Goal: Transaction & Acquisition: Subscribe to service/newsletter

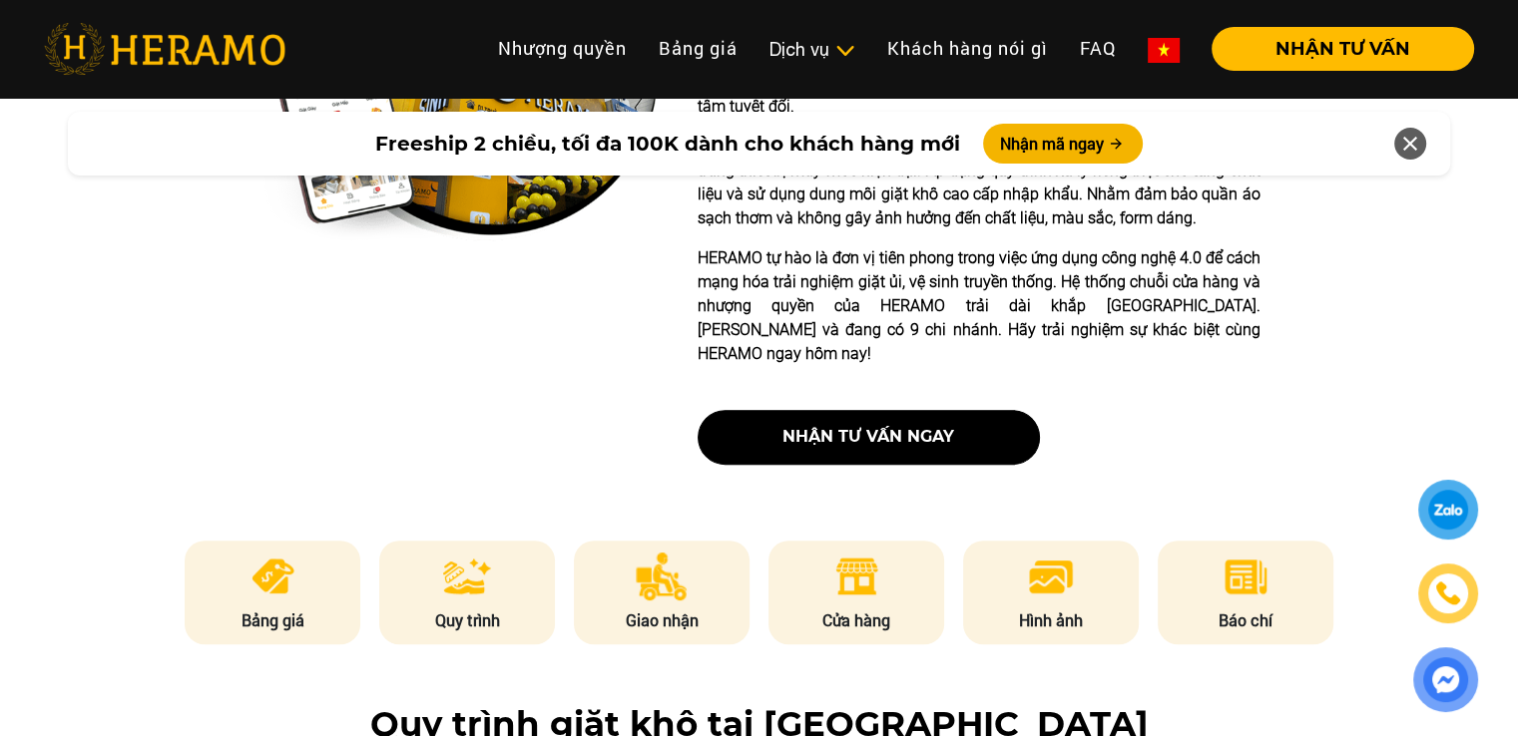
scroll to position [699, 0]
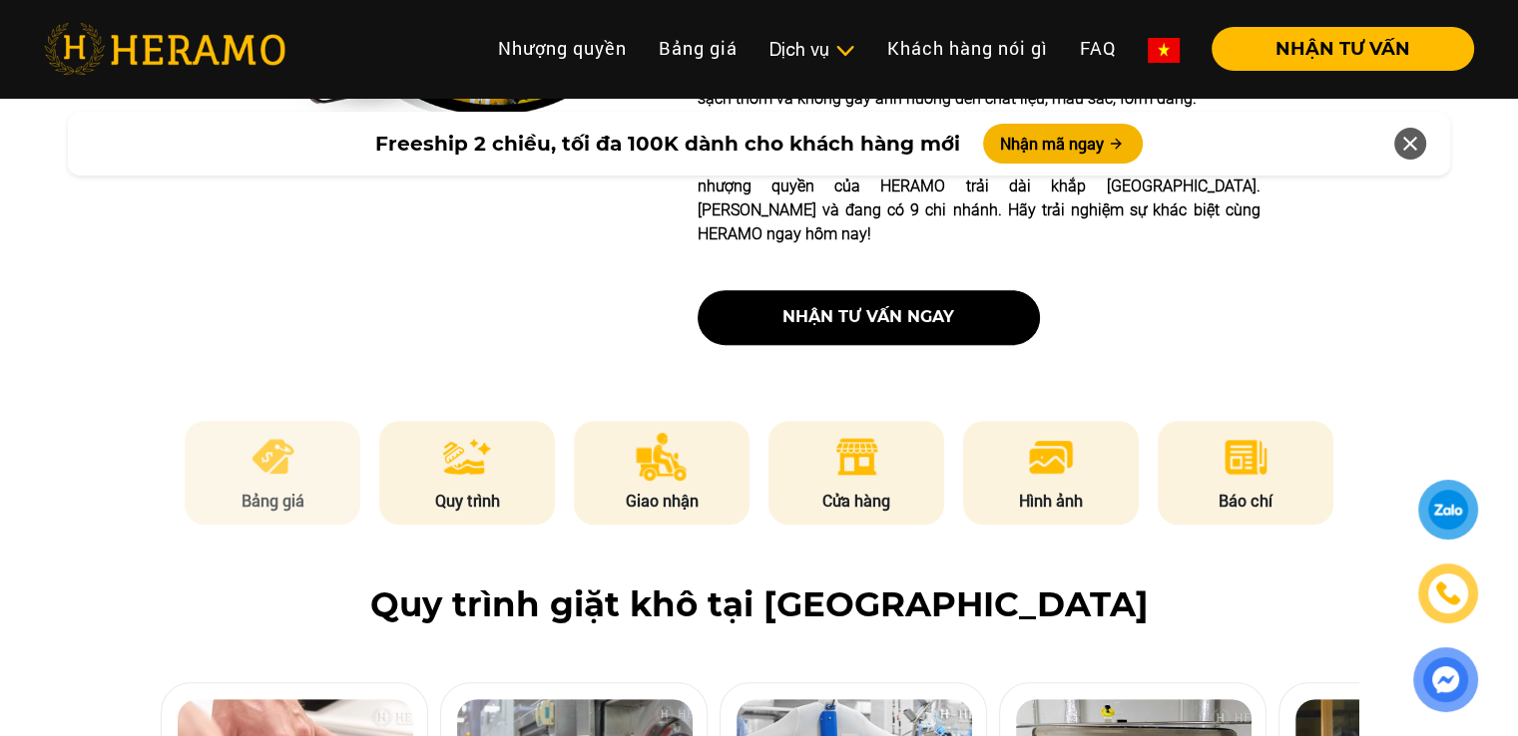
click at [259, 489] on p "Bảng giá" at bounding box center [273, 501] width 176 height 24
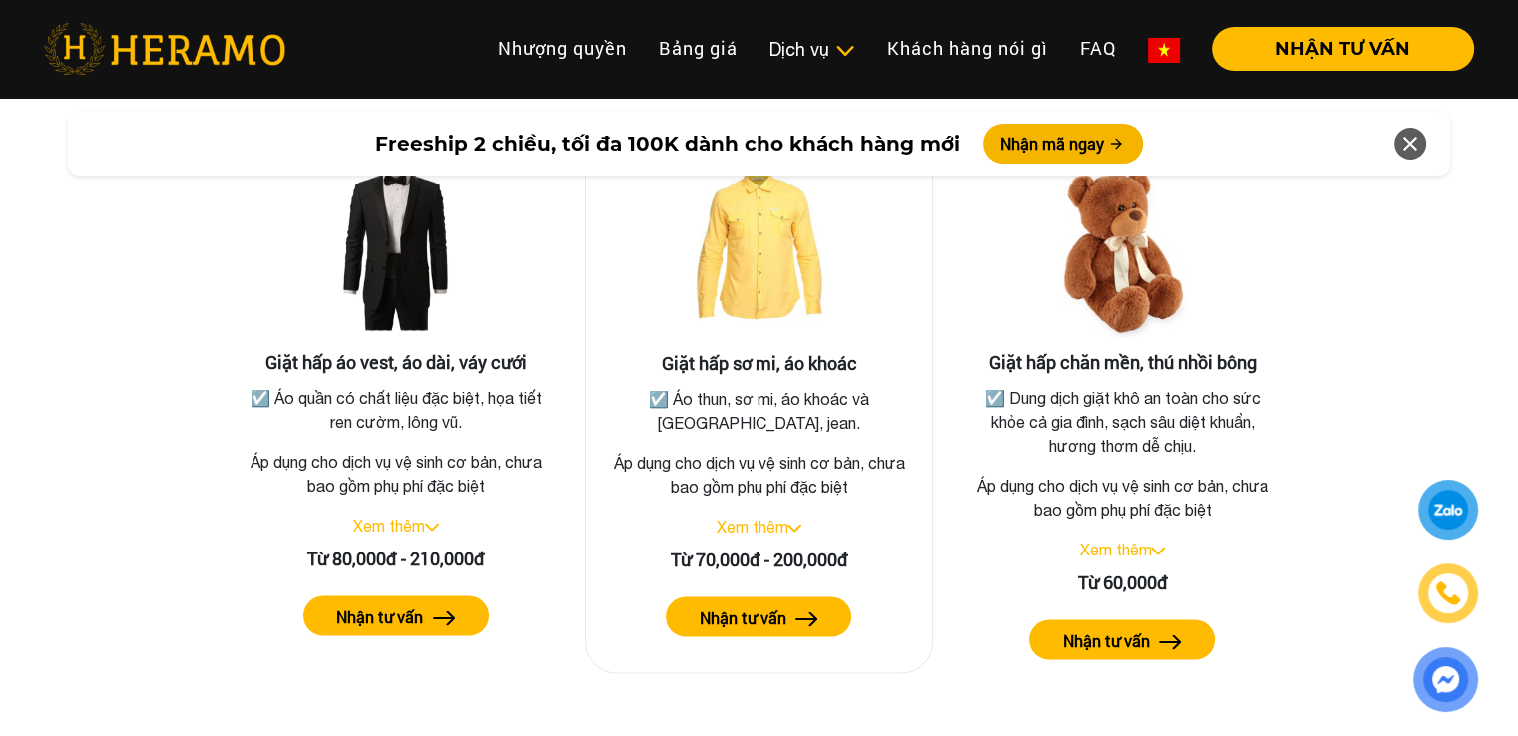
scroll to position [3779, 0]
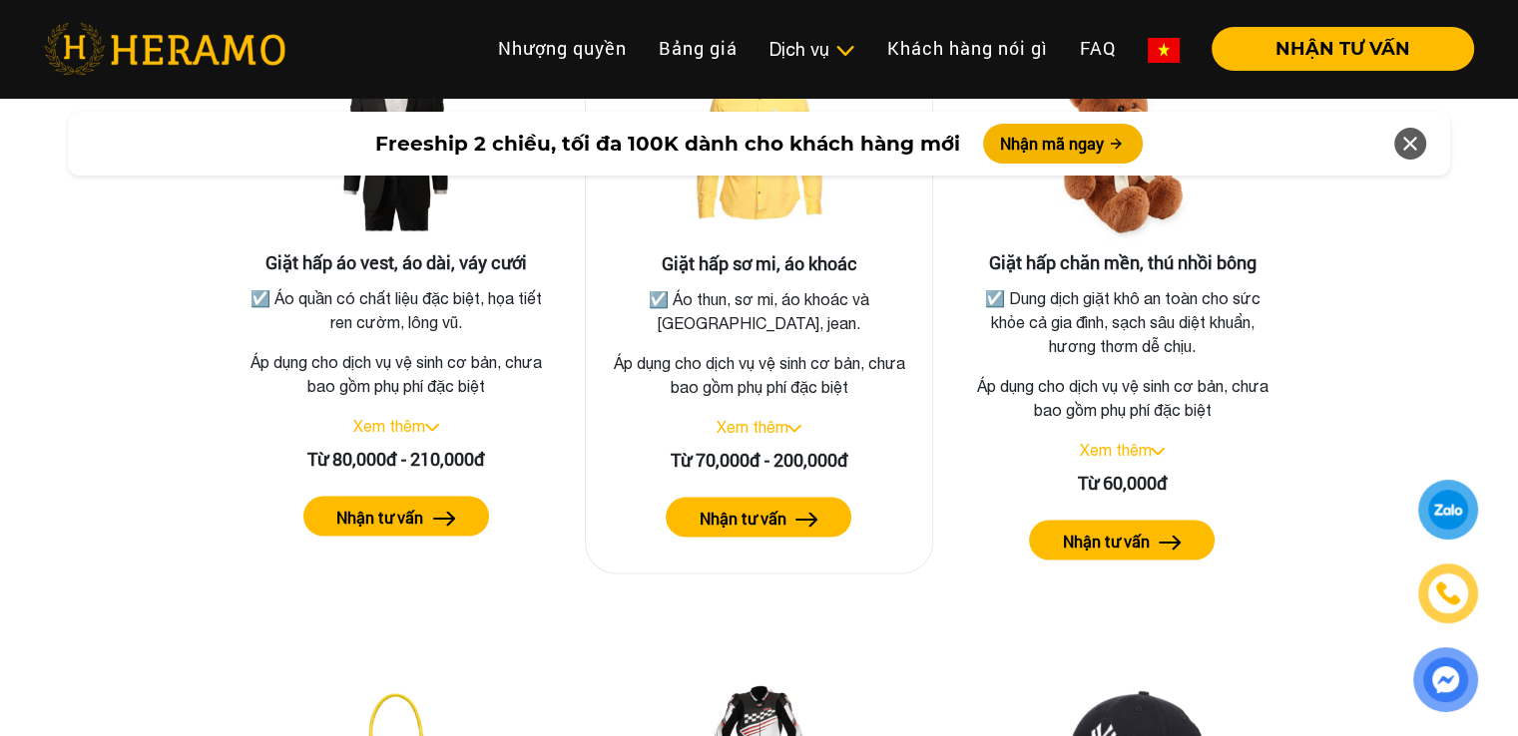
click at [785, 417] on link "Xem thêm" at bounding box center [751, 426] width 72 height 18
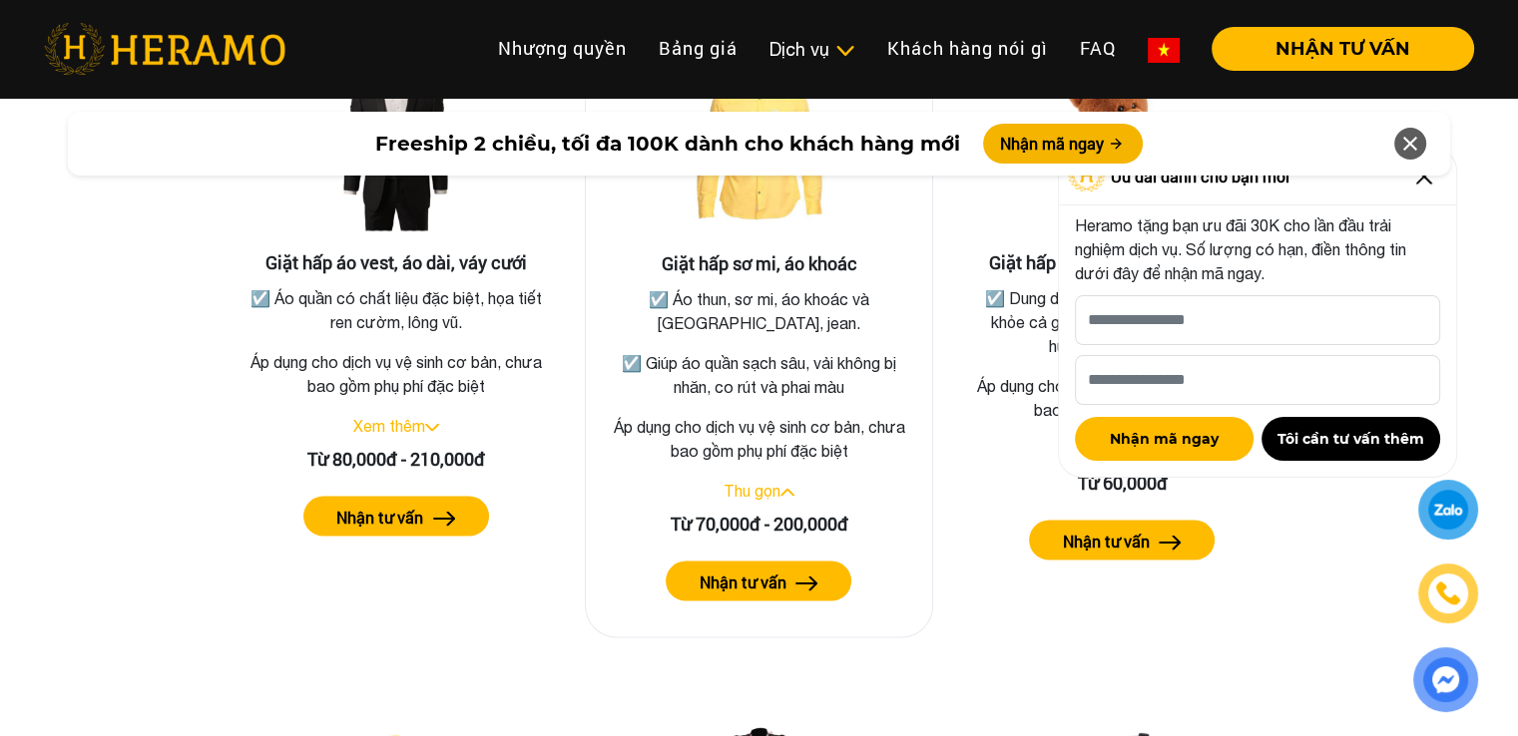
click at [778, 570] on label "Nhận tư vấn" at bounding box center [742, 582] width 87 height 24
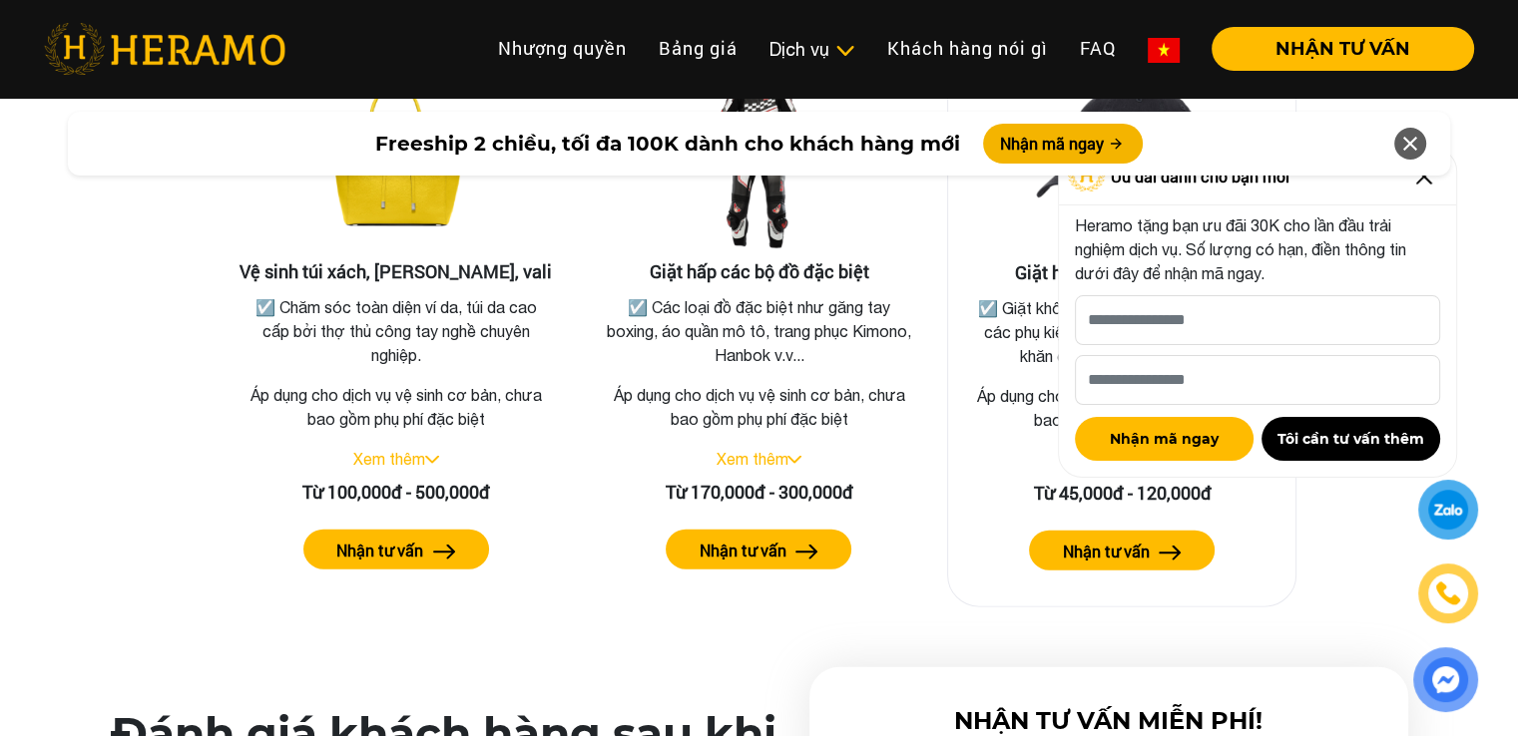
scroll to position [4477, 0]
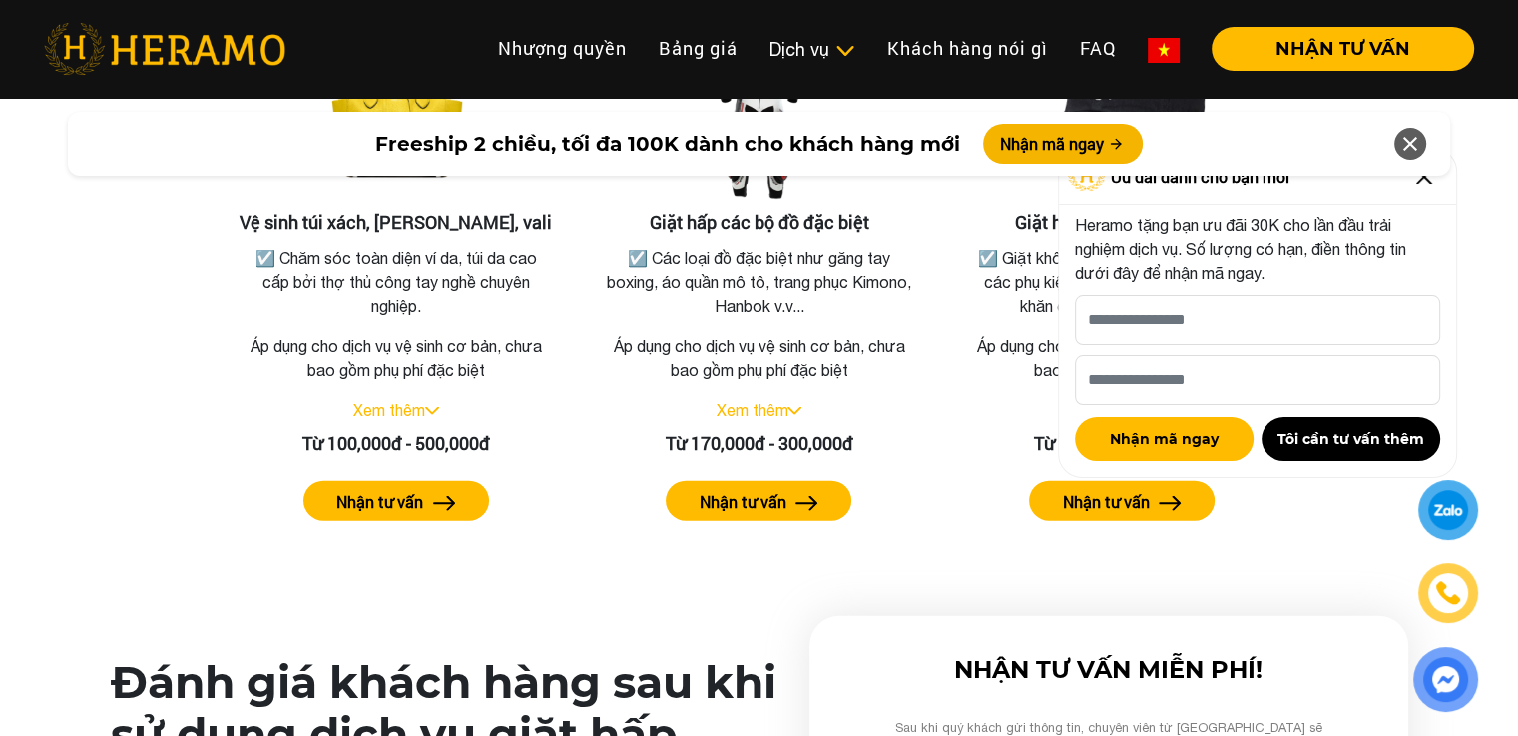
click at [1412, 137] on icon at bounding box center [1410, 144] width 24 height 36
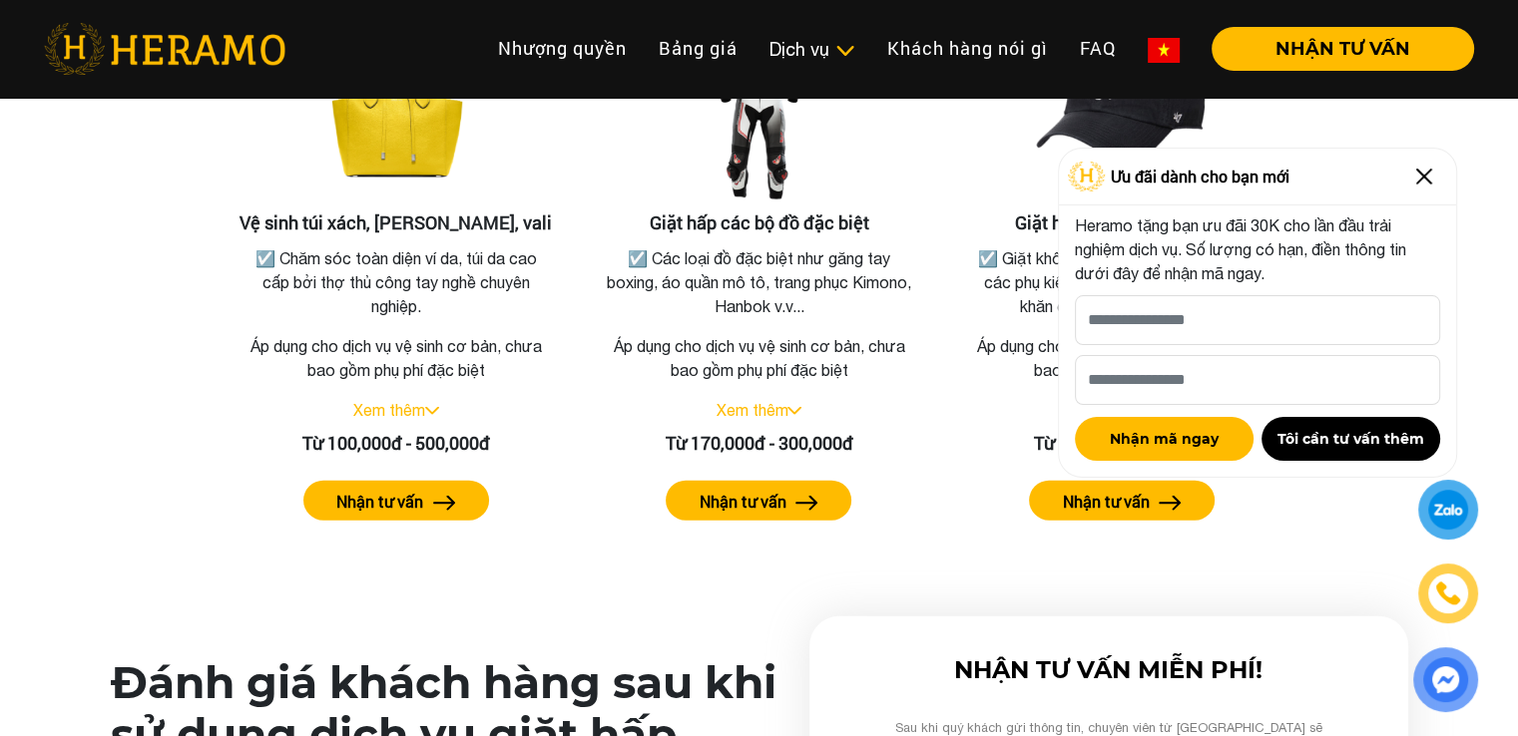
click at [1415, 173] on img at bounding box center [1424, 177] width 32 height 32
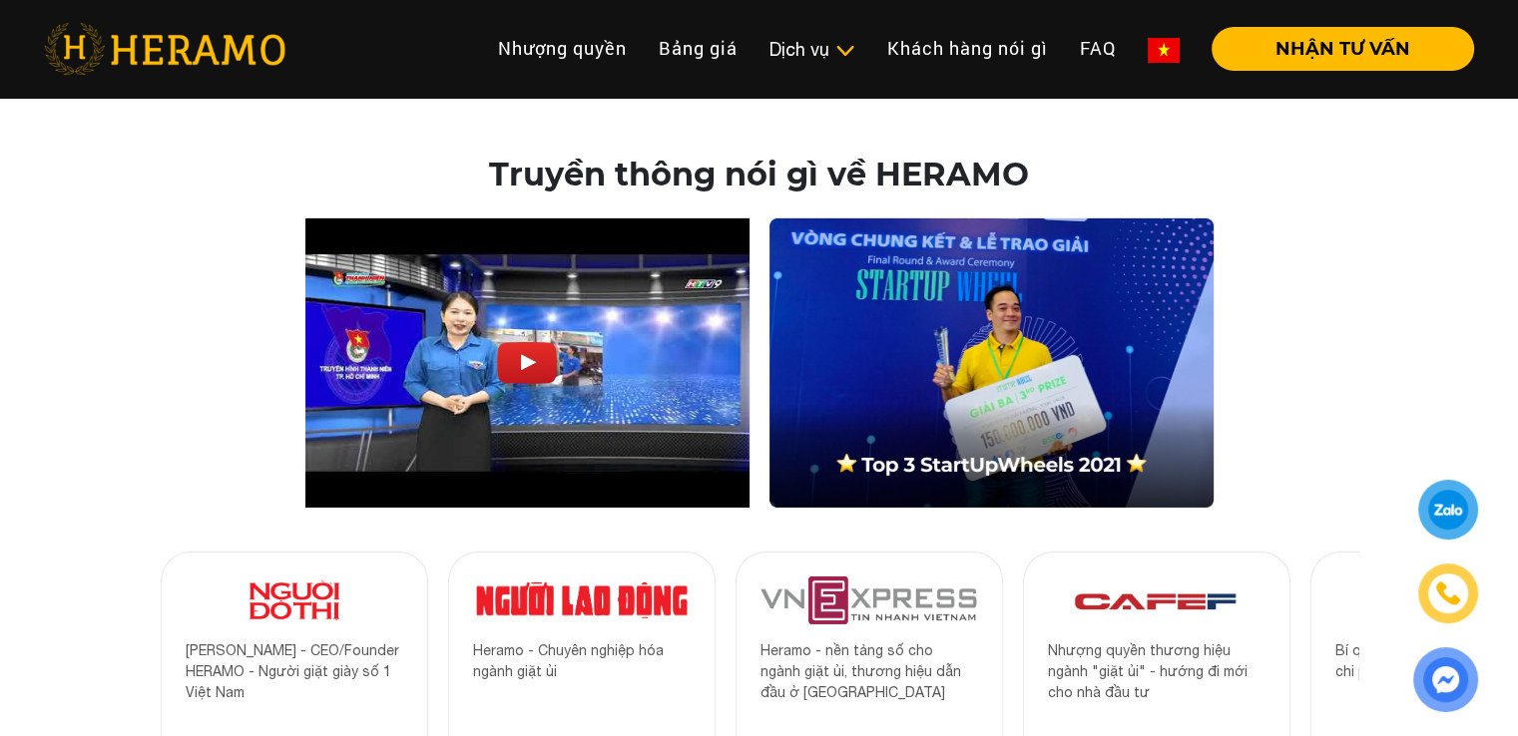
scroll to position [6274, 0]
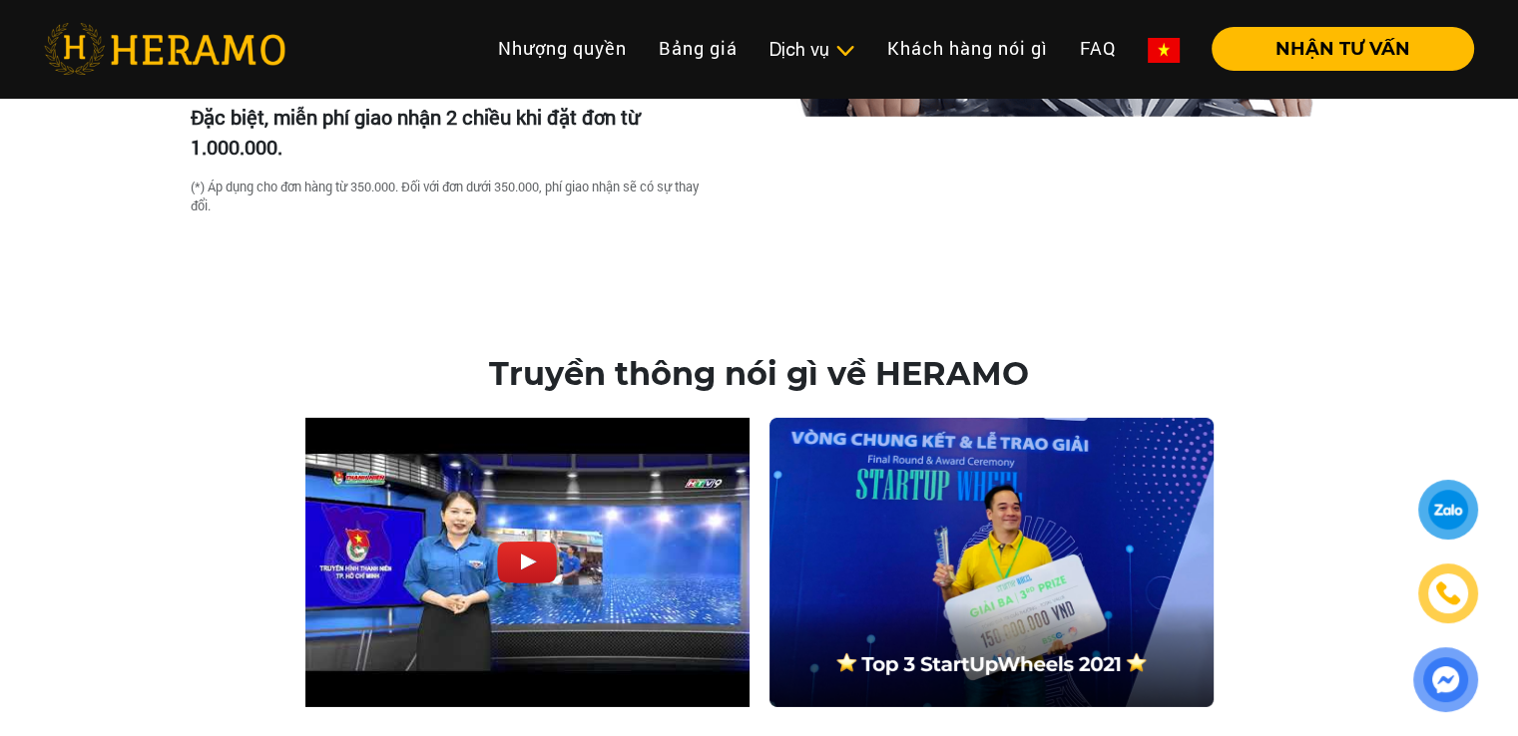
click at [1444, 504] on div at bounding box center [1447, 510] width 49 height 50
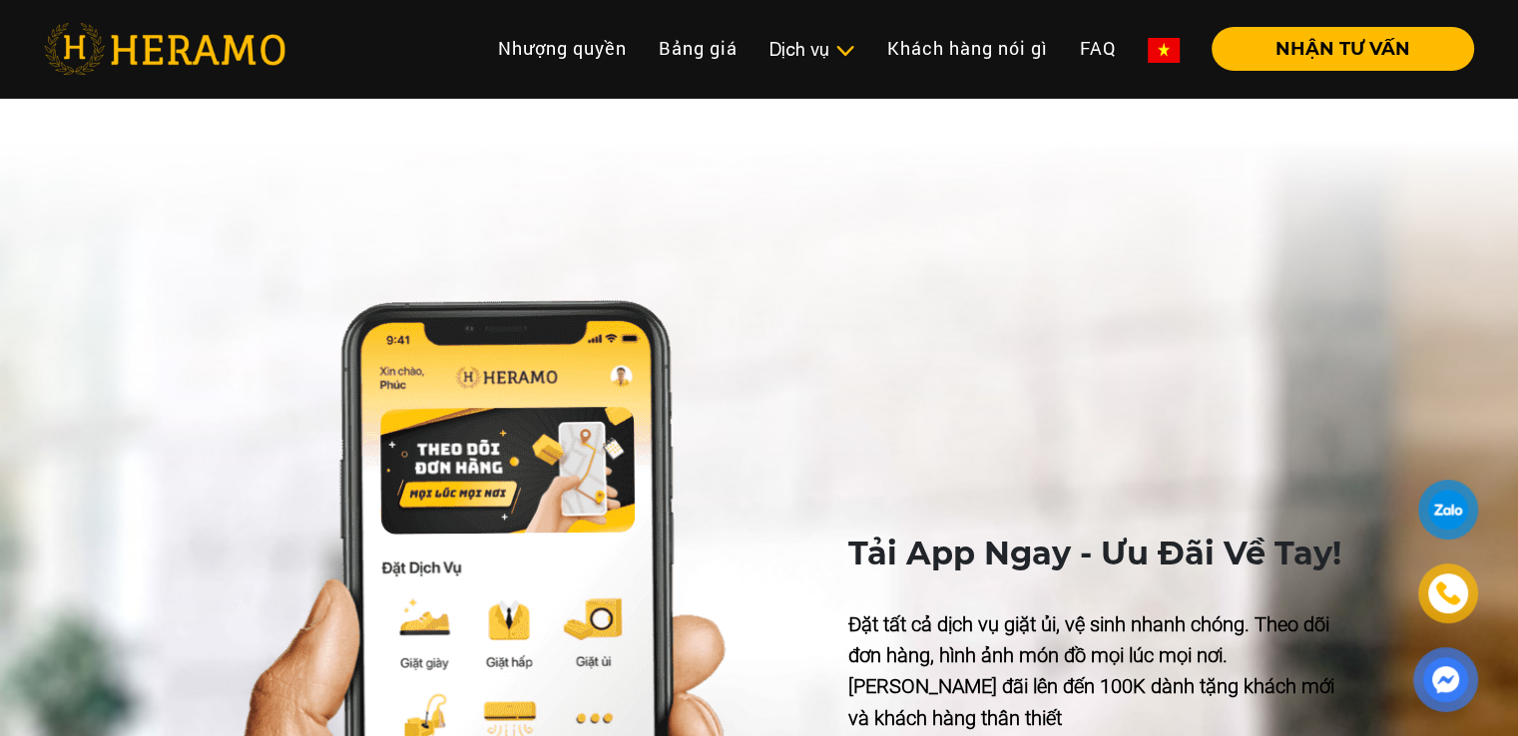
scroll to position [8768, 0]
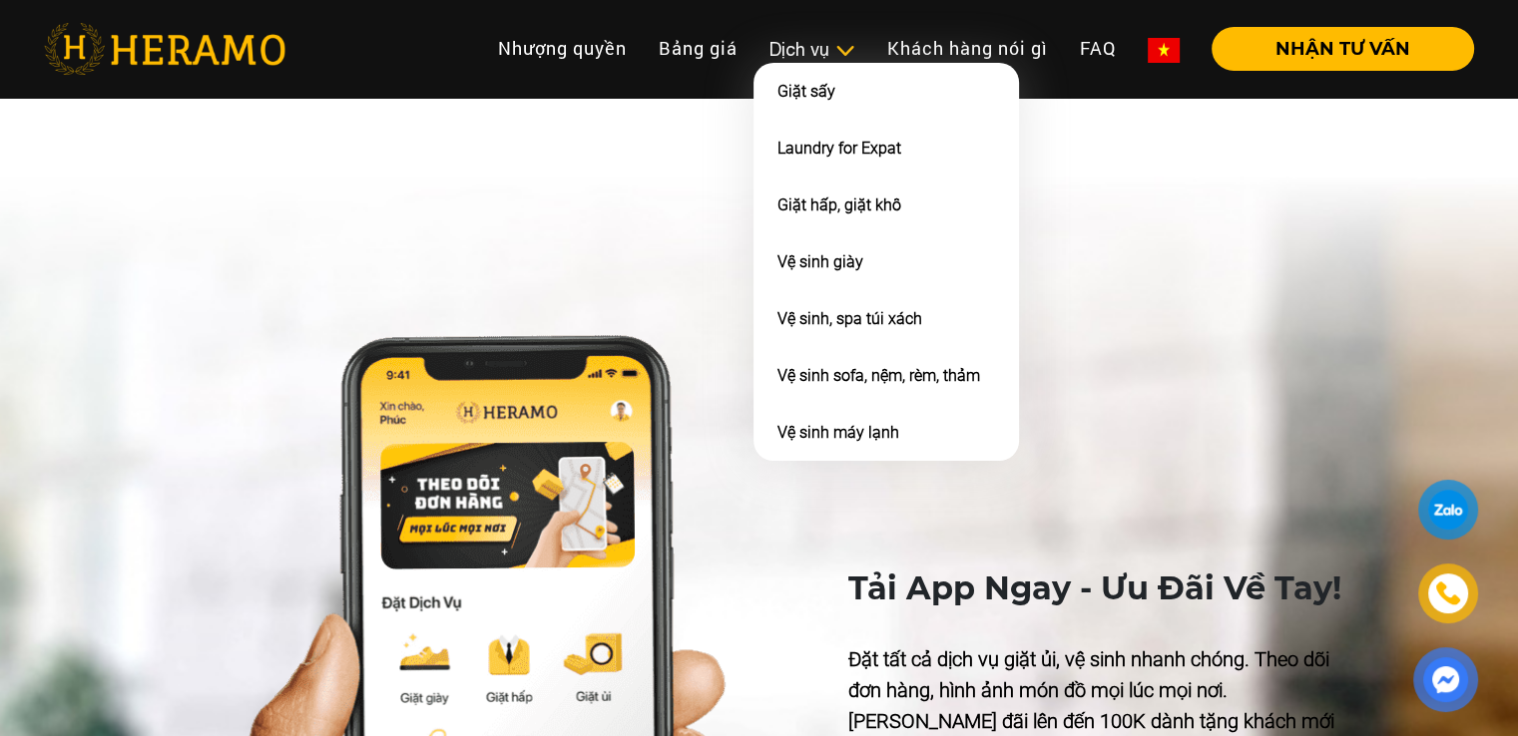
click at [814, 43] on div "Dịch vụ" at bounding box center [812, 49] width 86 height 27
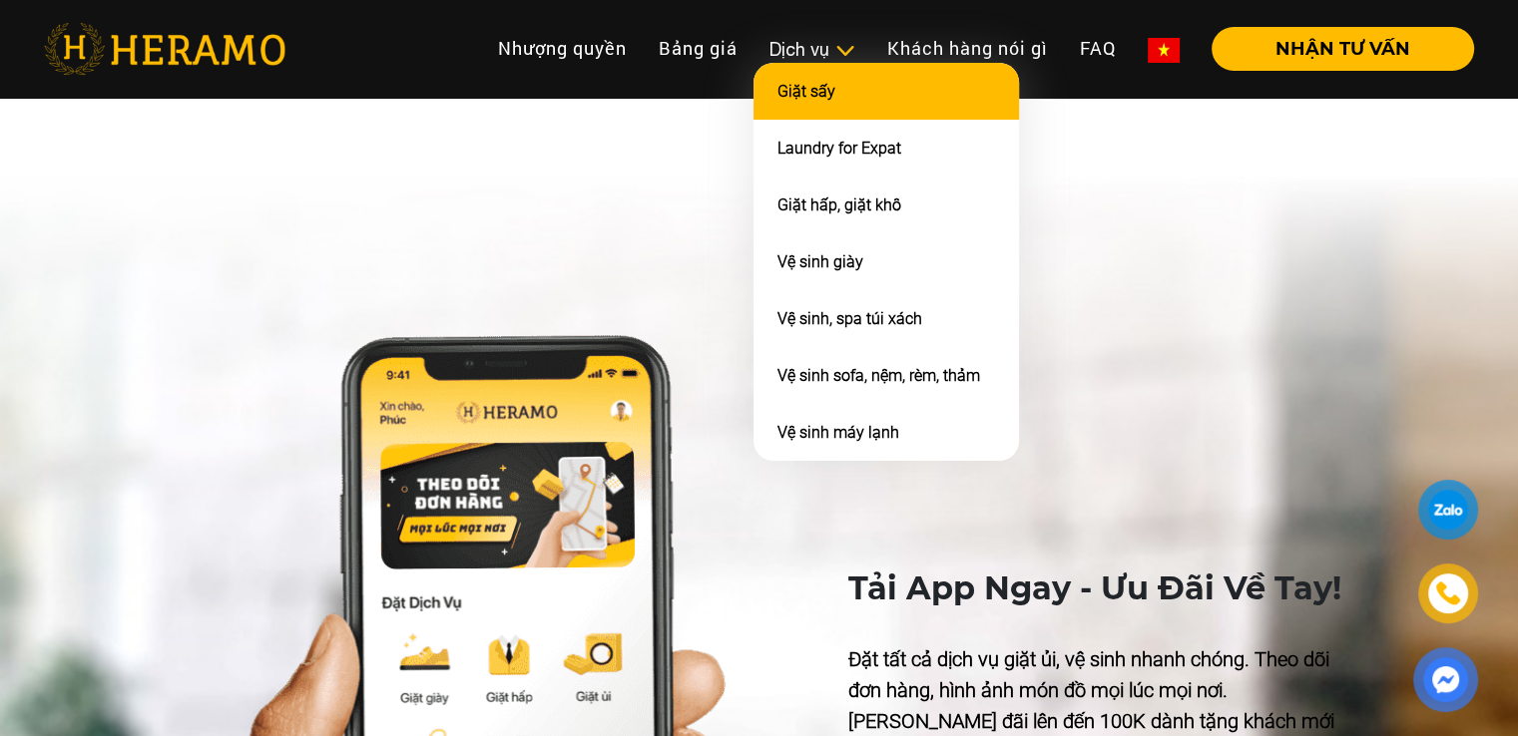
click at [814, 84] on link "Giặt sấy" at bounding box center [806, 91] width 58 height 19
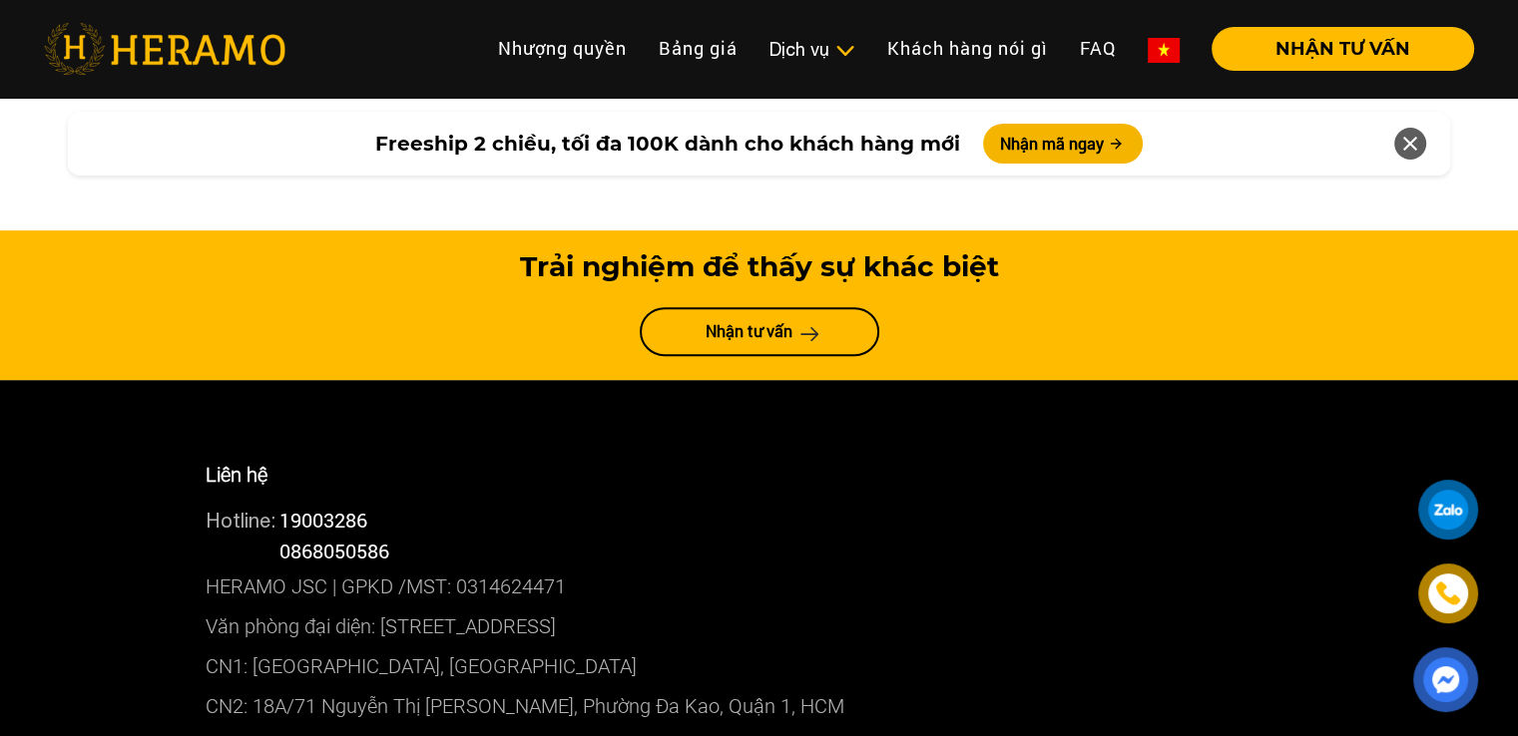
scroll to position [8276, 0]
